Goal: Information Seeking & Learning: Learn about a topic

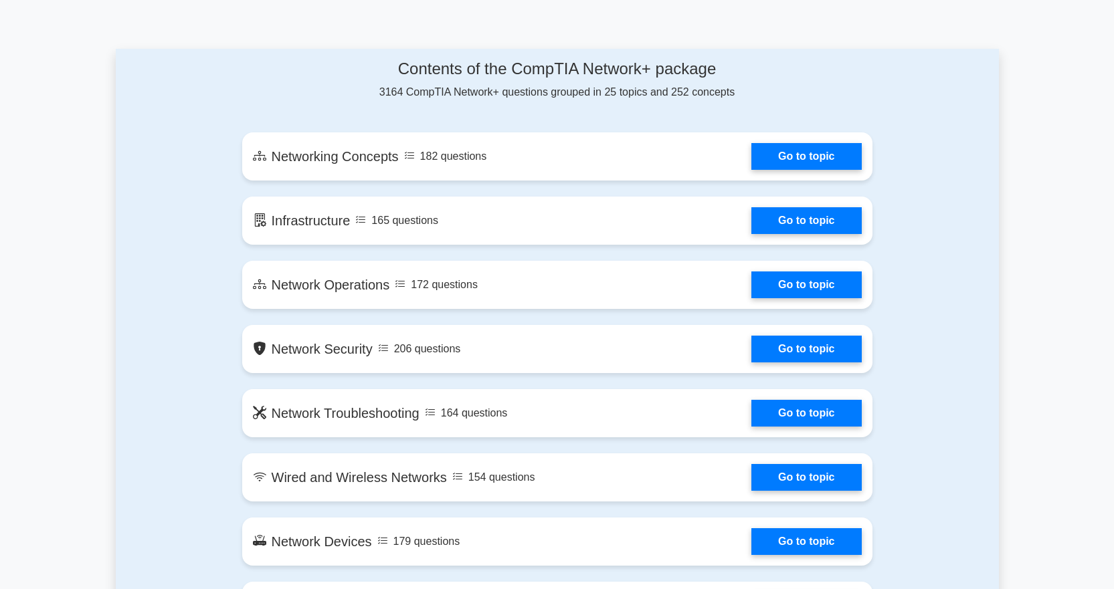
scroll to position [667, 0]
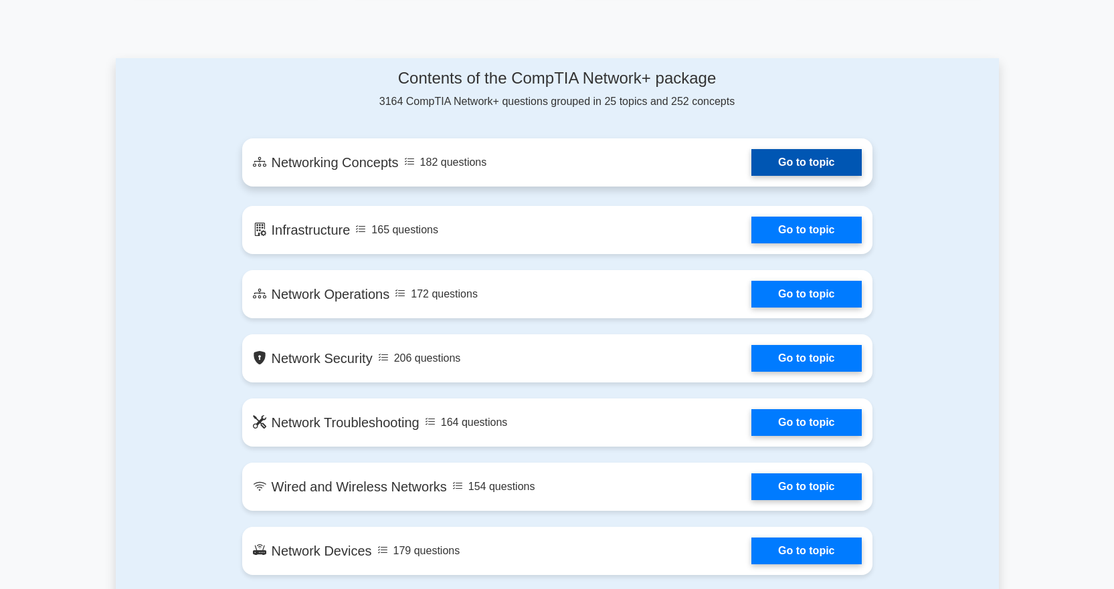
click at [829, 169] on link "Go to topic" at bounding box center [806, 162] width 110 height 27
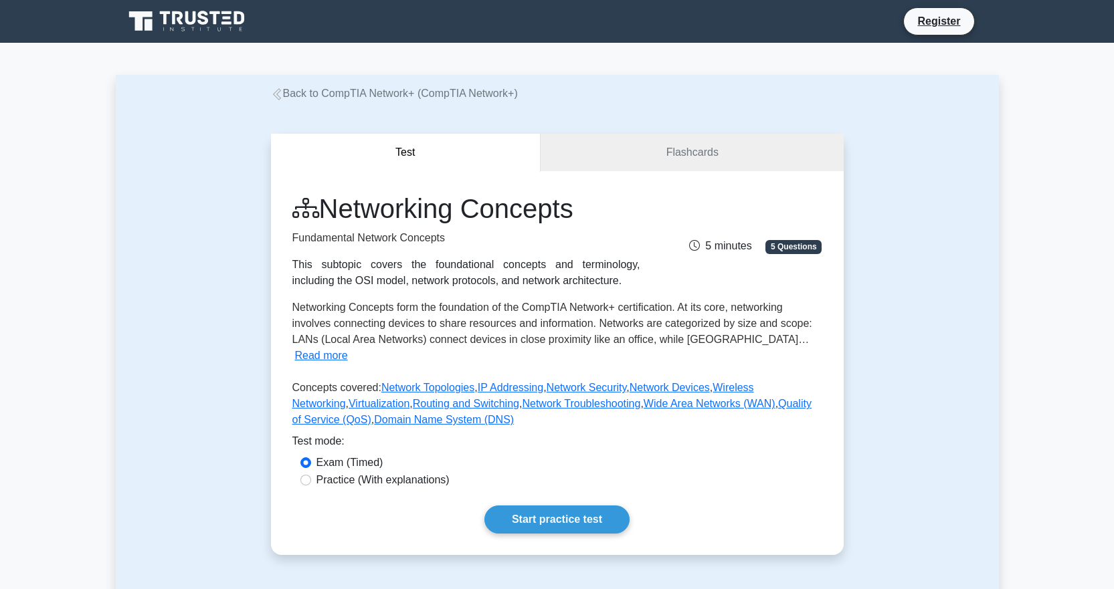
scroll to position [67, 0]
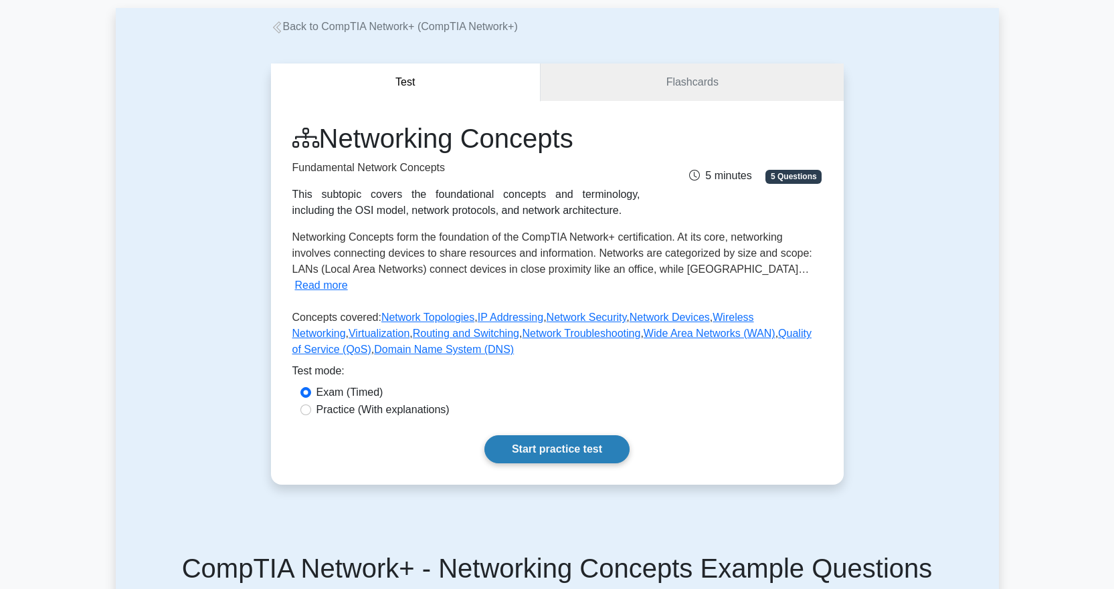
click at [564, 440] on link "Start practice test" at bounding box center [556, 450] width 145 height 28
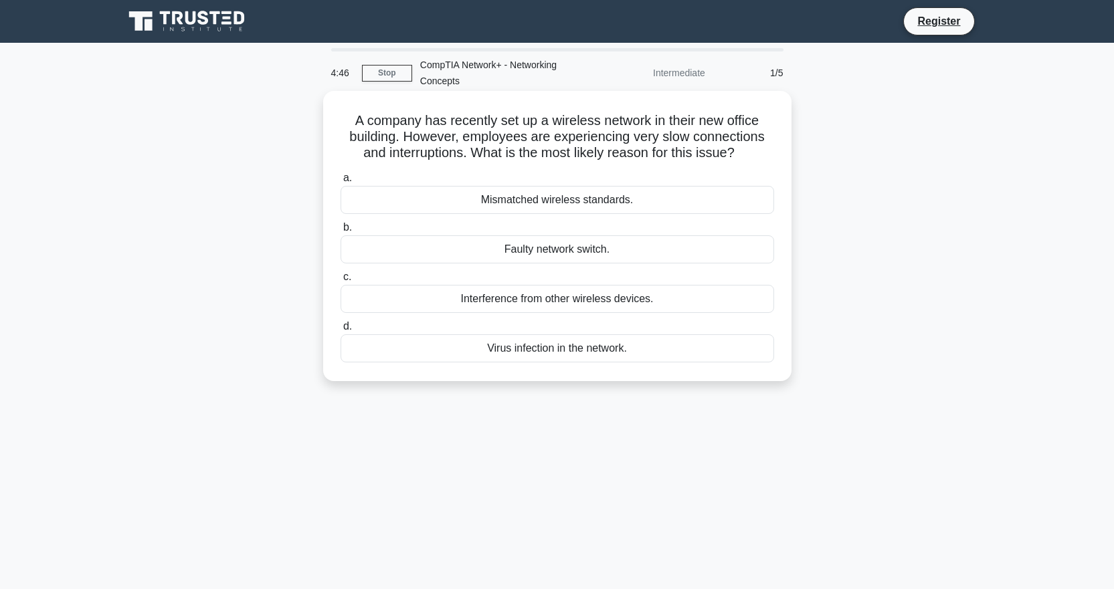
click at [596, 205] on div "Mismatched wireless standards." at bounding box center [558, 200] width 434 height 28
click at [341, 183] on input "a. Mismatched wireless standards." at bounding box center [341, 178] width 0 height 9
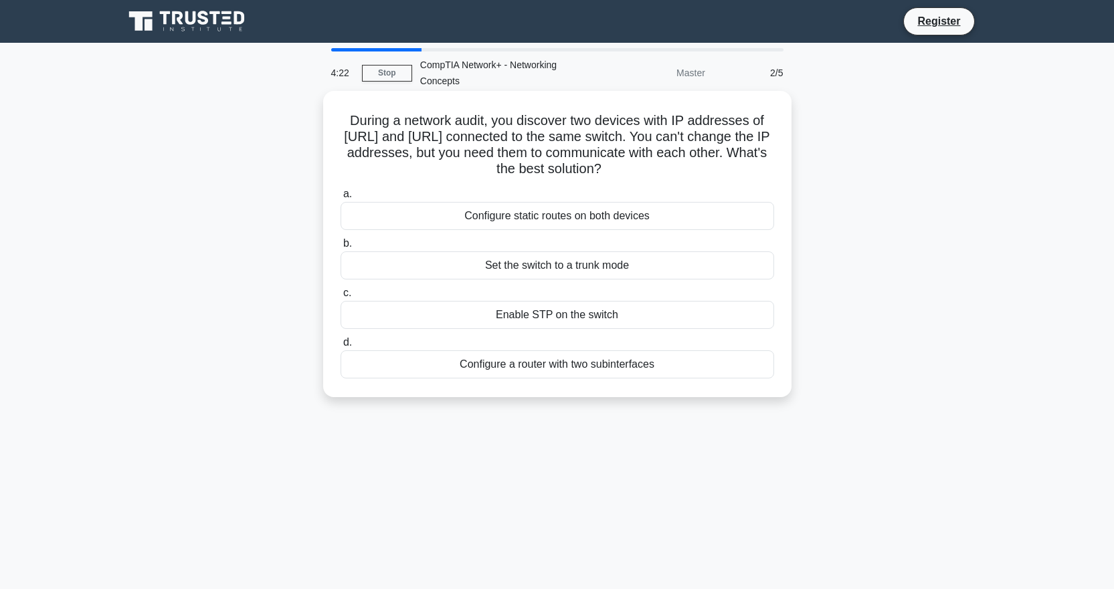
click at [599, 217] on div "Configure static routes on both devices" at bounding box center [558, 216] width 434 height 28
click at [341, 199] on input "a. Configure static routes on both devices" at bounding box center [341, 194] width 0 height 9
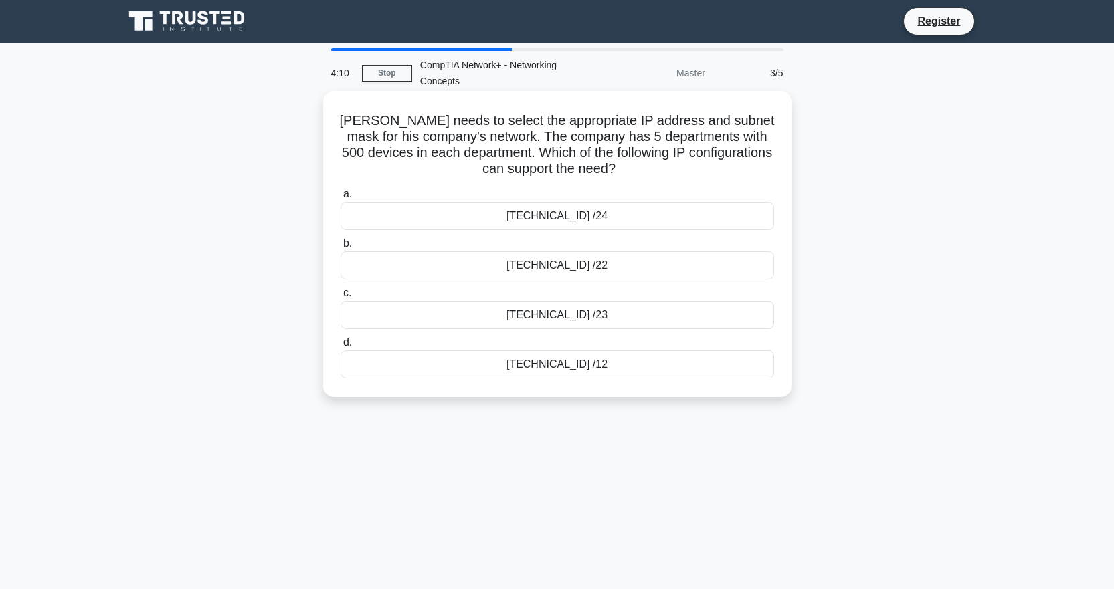
click at [589, 223] on div "192.168.1.0 /24" at bounding box center [558, 216] width 434 height 28
click at [341, 199] on input "a. 192.168.1.0 /24" at bounding box center [341, 194] width 0 height 9
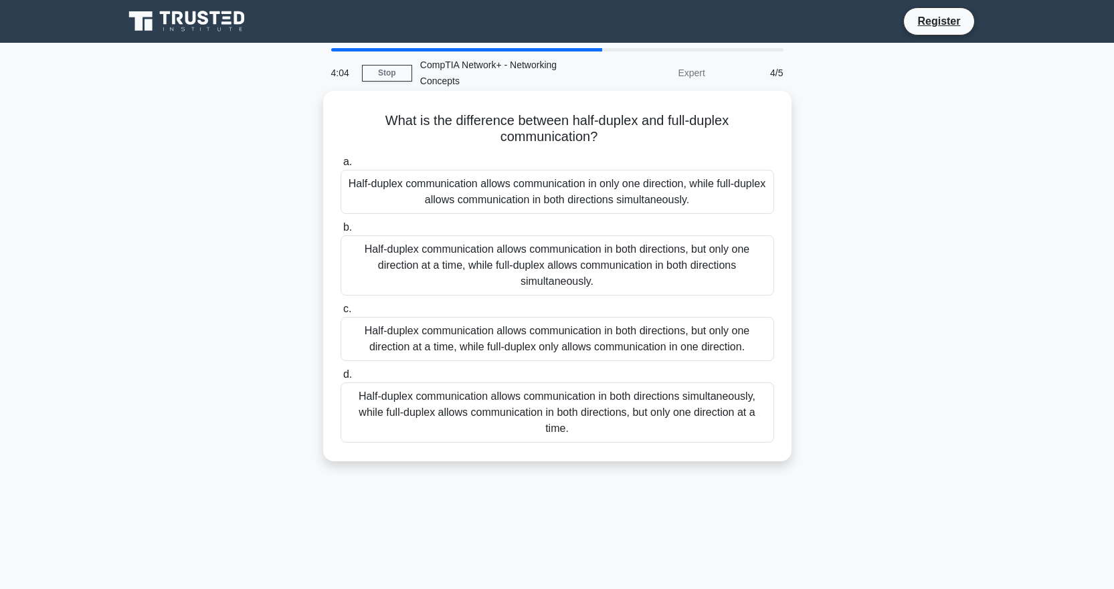
click at [602, 202] on div "Half-duplex communication allows communication in only one direction, while ful…" at bounding box center [558, 192] width 434 height 44
click at [341, 167] on input "a. Half-duplex communication allows communication in only one direction, while …" at bounding box center [341, 162] width 0 height 9
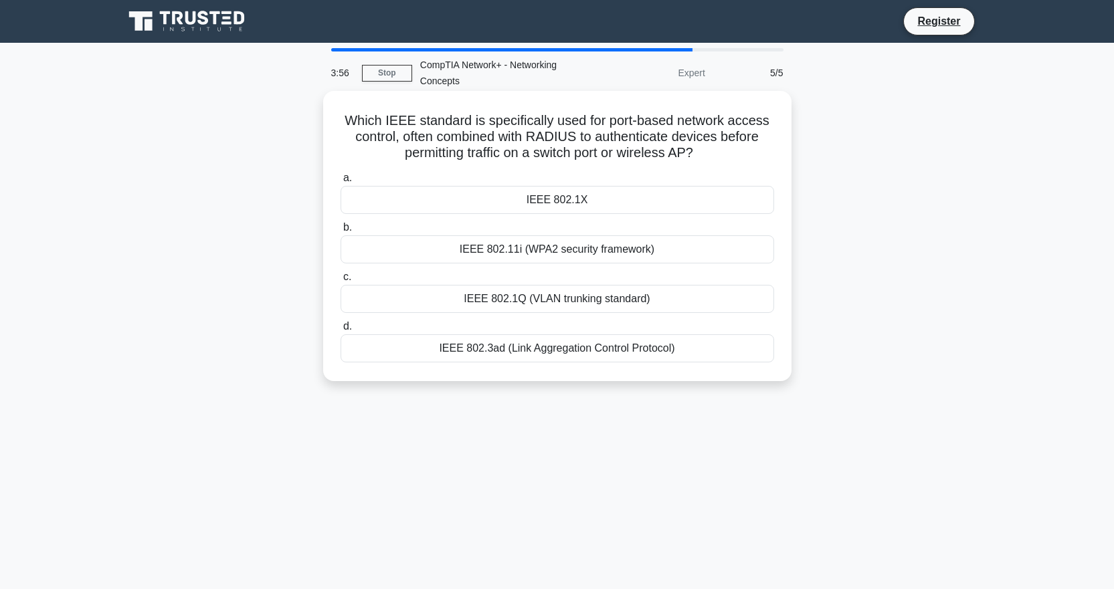
click at [586, 248] on div "IEEE 802.11i (WPA2 security framework)" at bounding box center [558, 249] width 434 height 28
click at [341, 232] on input "b. IEEE 802.11i (WPA2 security framework)" at bounding box center [341, 227] width 0 height 9
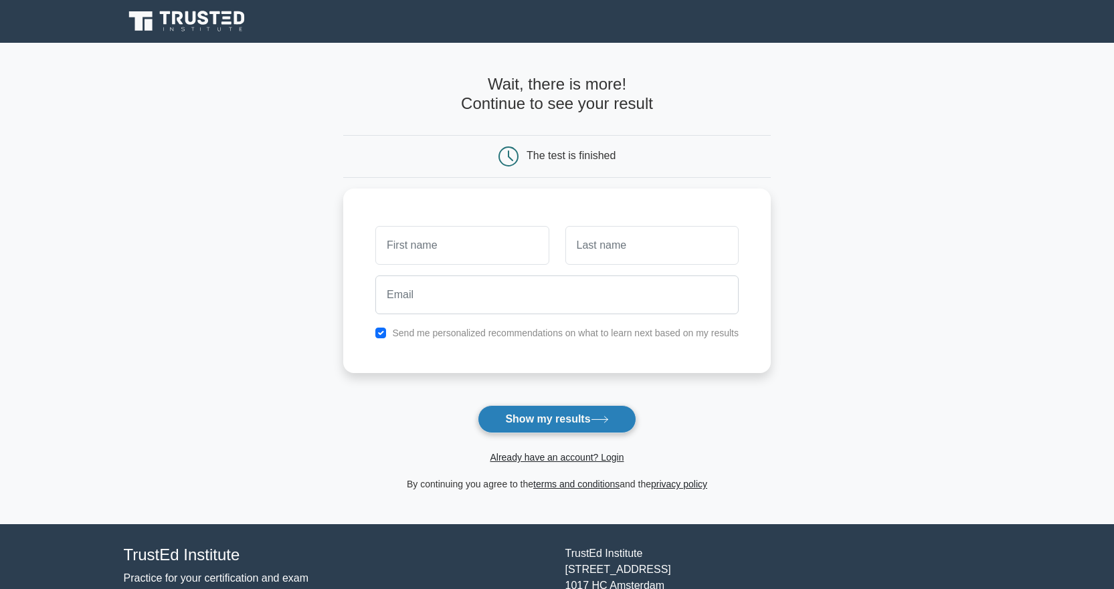
click at [543, 413] on button "Show my results" at bounding box center [557, 419] width 158 height 28
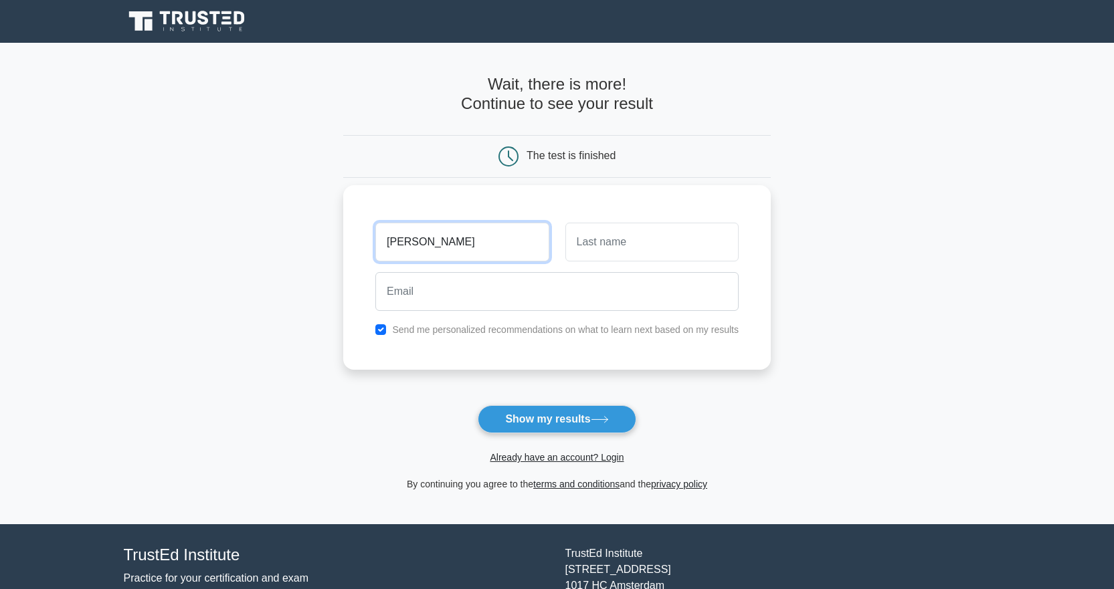
type input "john"
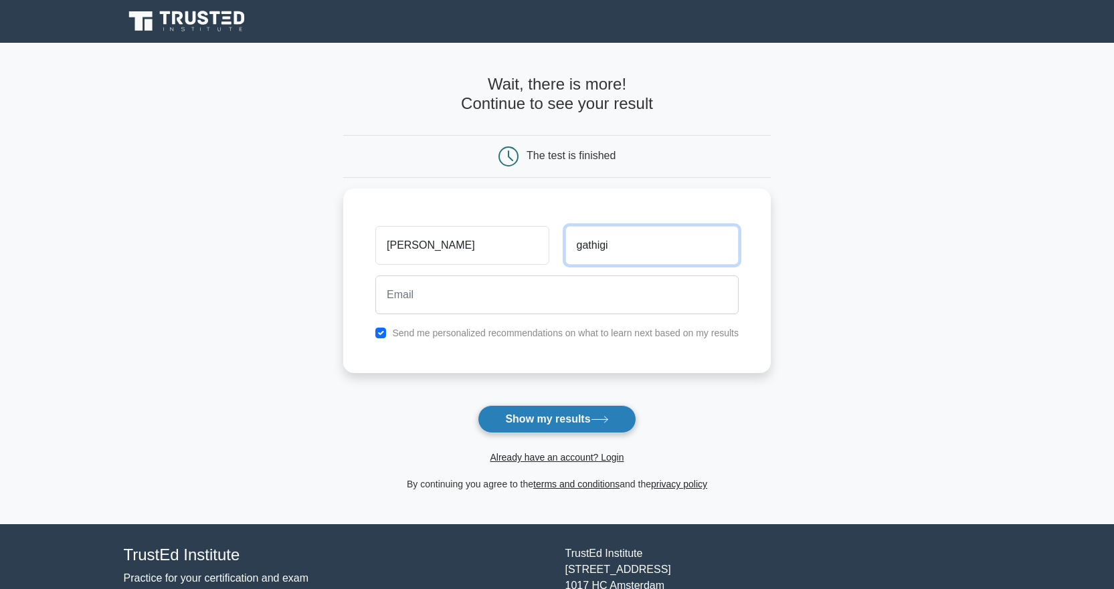
type input "gathigi"
click at [490, 409] on button "Show my results" at bounding box center [557, 419] width 158 height 28
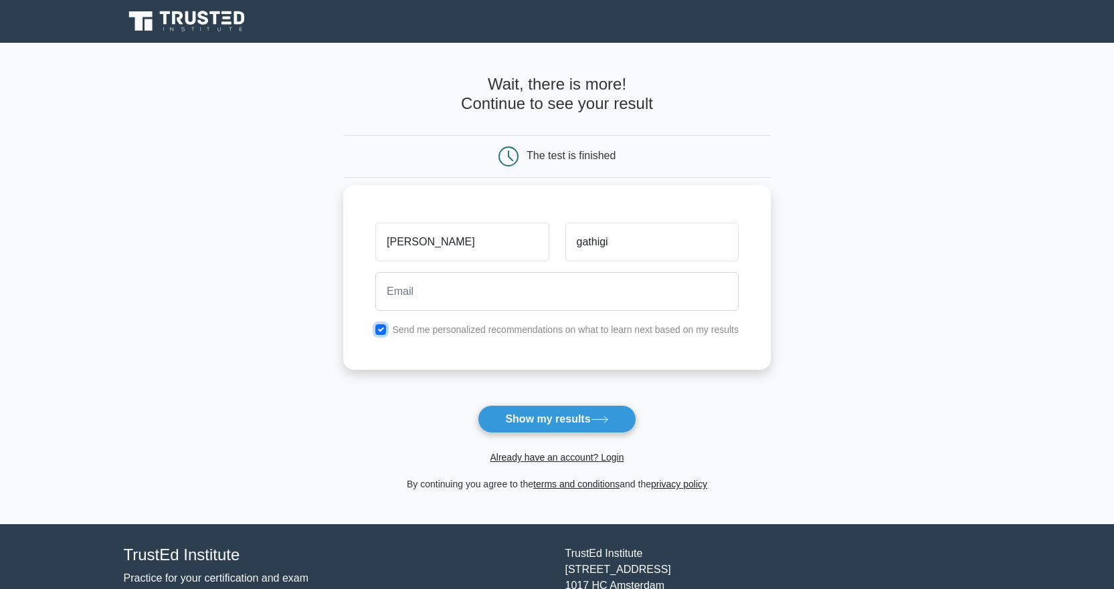
click at [385, 333] on input "checkbox" at bounding box center [380, 329] width 11 height 11
checkbox input "false"
click at [409, 298] on input "email" at bounding box center [556, 291] width 363 height 39
type input "thairugathigi@gmail.com"
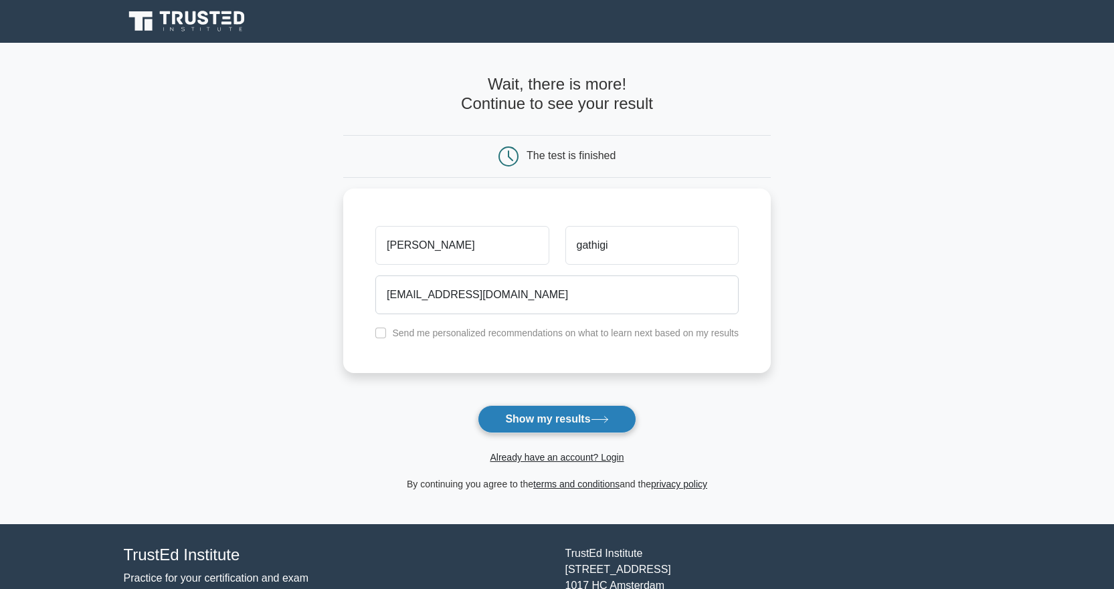
click at [562, 425] on button "Show my results" at bounding box center [557, 419] width 158 height 28
